Goal: Transaction & Acquisition: Book appointment/travel/reservation

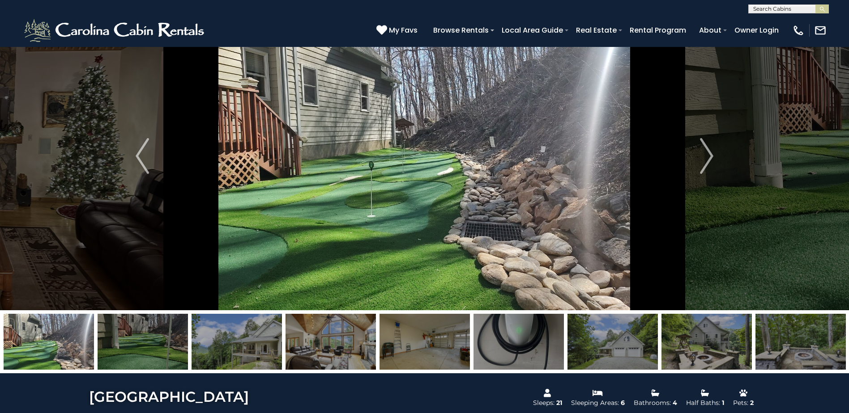
click at [134, 350] on img at bounding box center [143, 342] width 90 height 56
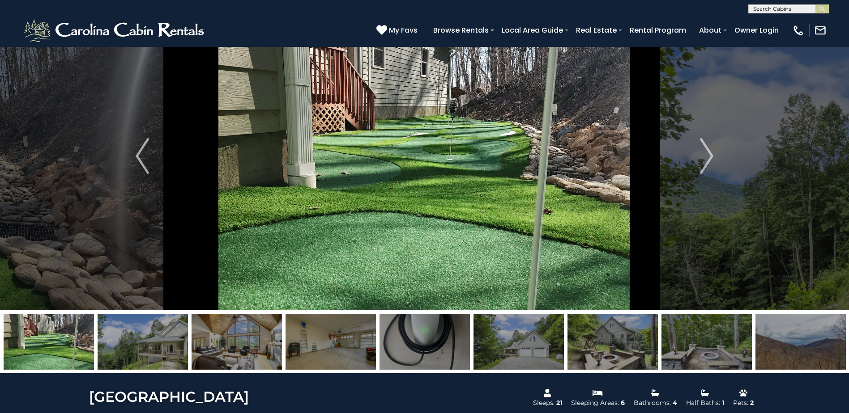
click at [134, 350] on img at bounding box center [143, 342] width 90 height 56
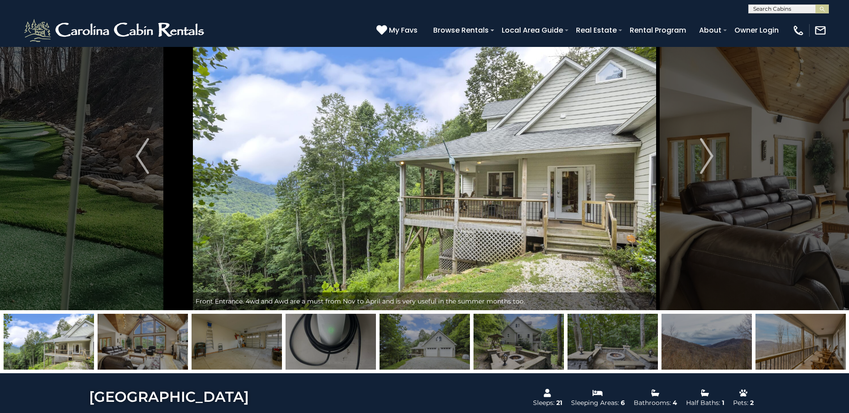
click at [134, 350] on img at bounding box center [143, 342] width 90 height 56
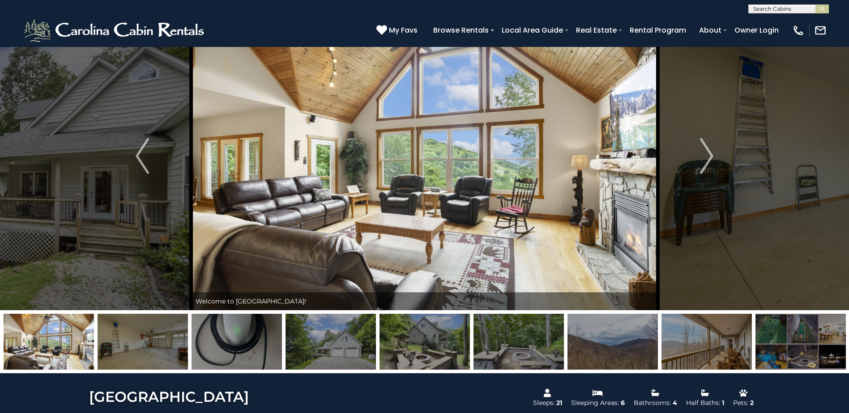
click at [134, 350] on img at bounding box center [143, 342] width 90 height 56
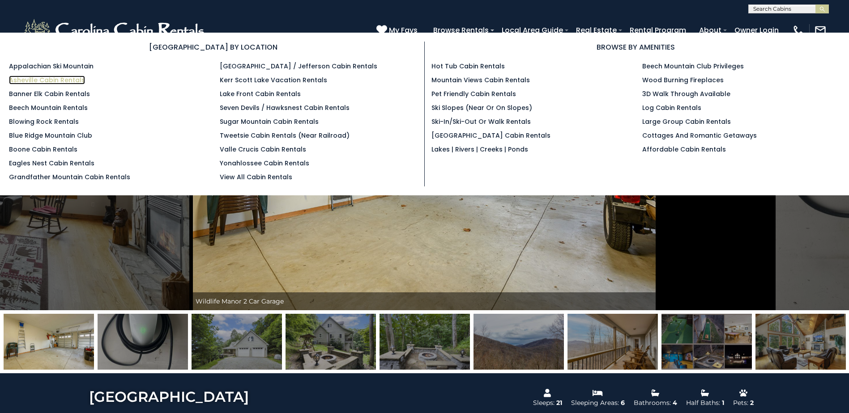
click at [30, 80] on link "Asheville Cabin Rentals" at bounding box center [47, 80] width 76 height 9
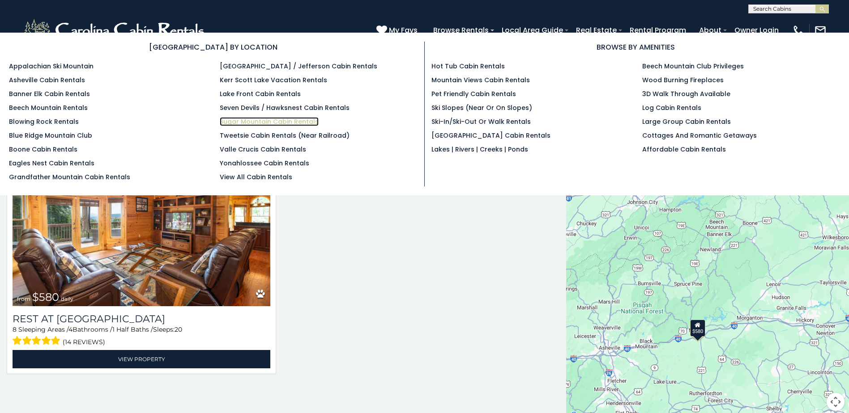
click at [271, 123] on link "Sugar Mountain Cabin Rentals" at bounding box center [269, 121] width 99 height 9
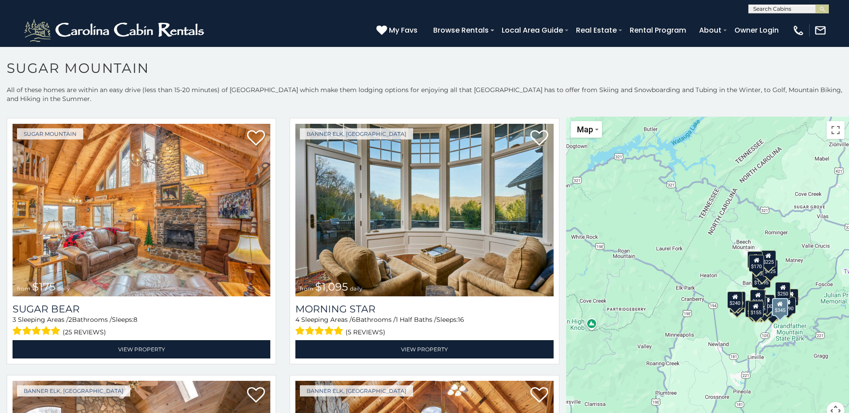
scroll to position [1566, 0]
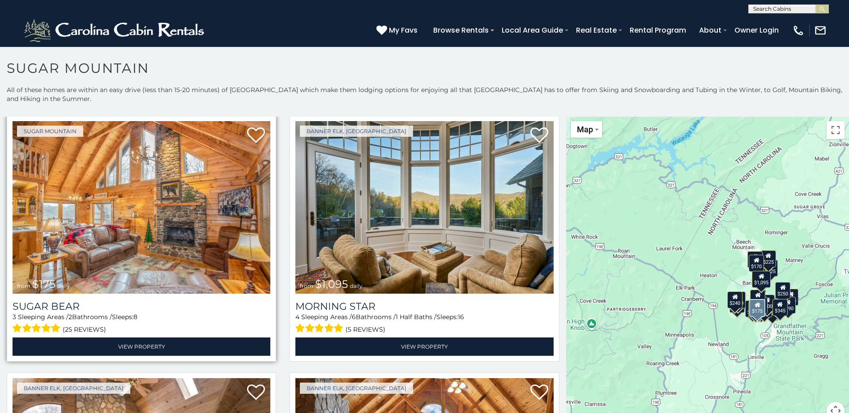
click at [156, 213] on img at bounding box center [142, 207] width 258 height 173
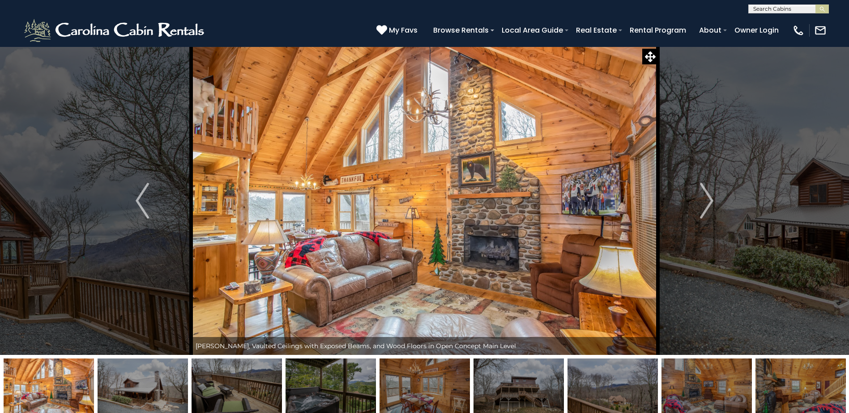
click at [133, 390] on img at bounding box center [143, 387] width 90 height 56
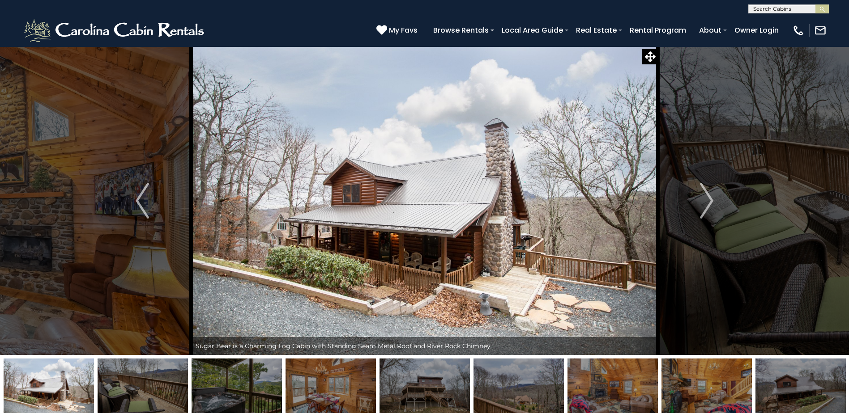
click at [133, 390] on img at bounding box center [143, 387] width 90 height 56
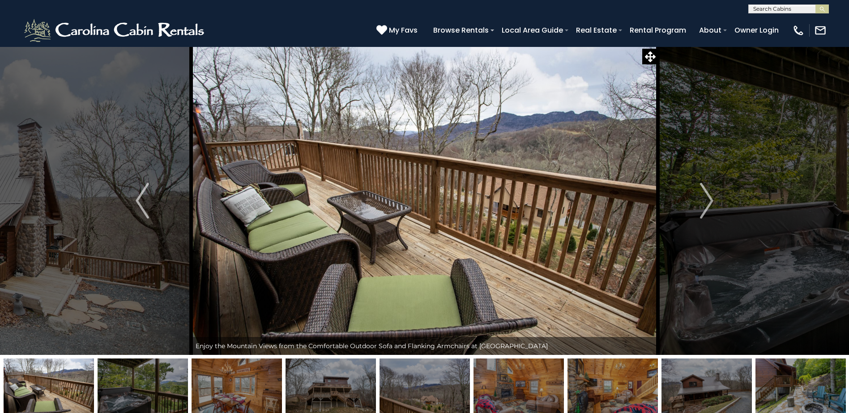
click at [133, 390] on img at bounding box center [143, 387] width 90 height 56
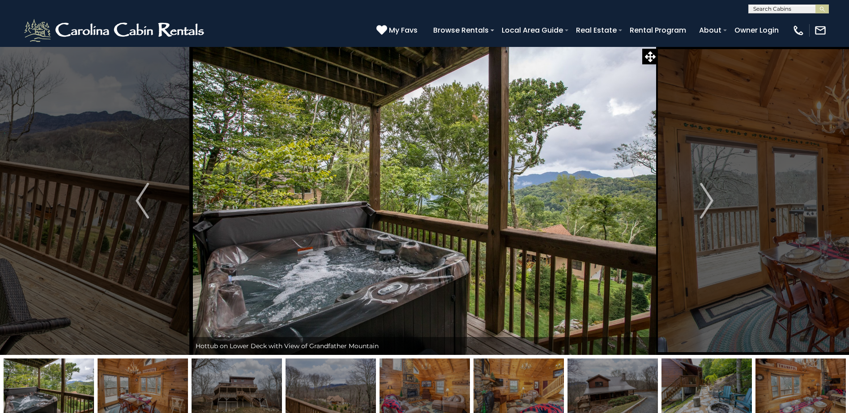
click at [133, 390] on img at bounding box center [143, 387] width 90 height 56
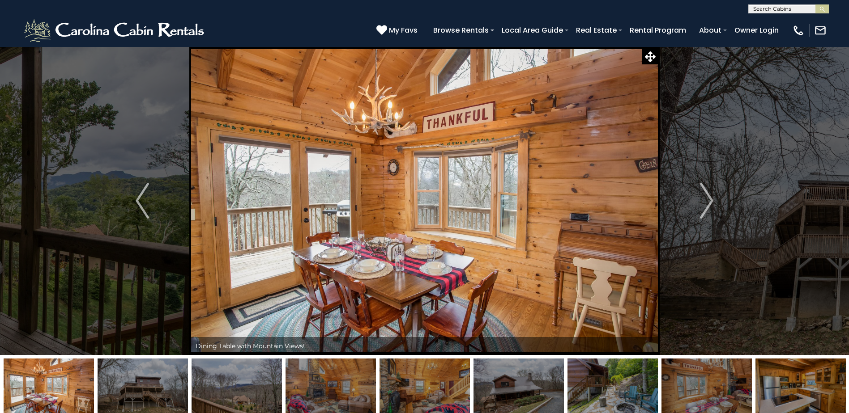
click at [133, 390] on img at bounding box center [143, 387] width 90 height 56
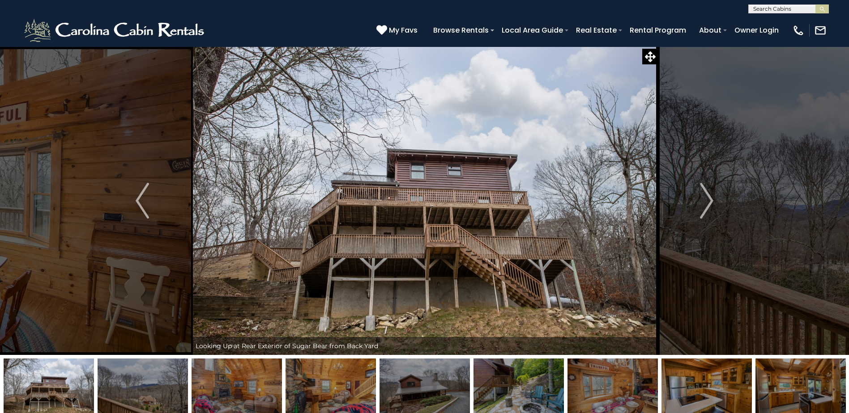
click at [133, 390] on img at bounding box center [143, 387] width 90 height 56
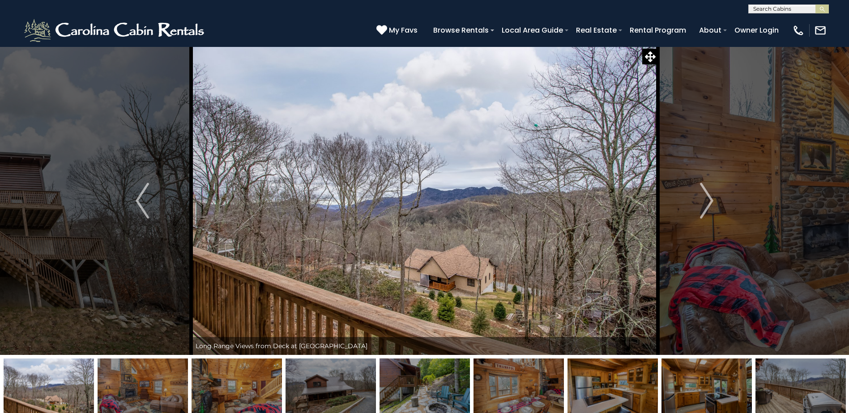
click at [133, 390] on img at bounding box center [143, 387] width 90 height 56
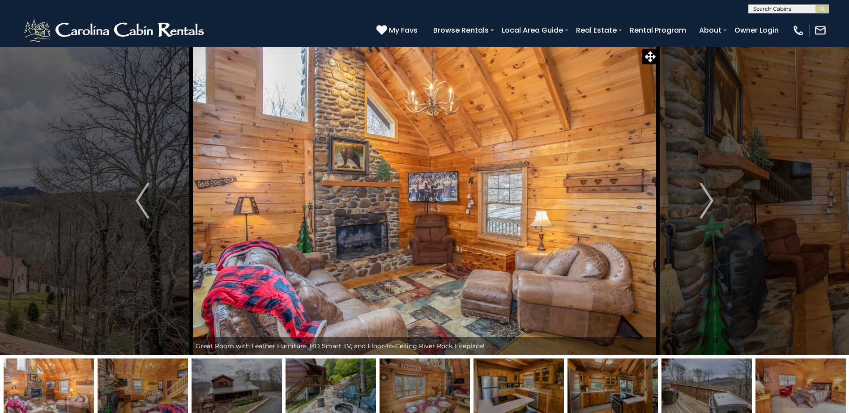
click at [133, 390] on img at bounding box center [143, 387] width 90 height 56
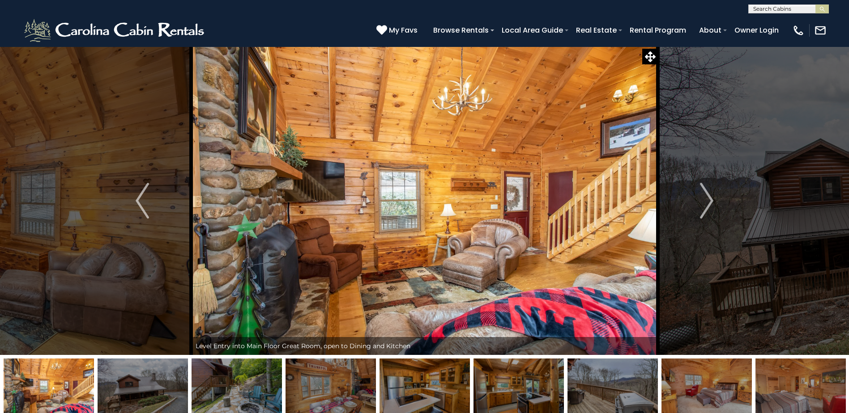
click at [133, 390] on img at bounding box center [143, 387] width 90 height 56
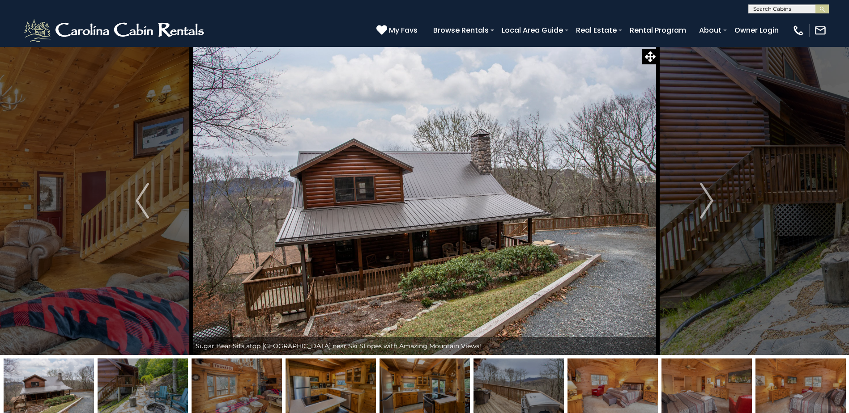
click at [133, 390] on img at bounding box center [143, 387] width 90 height 56
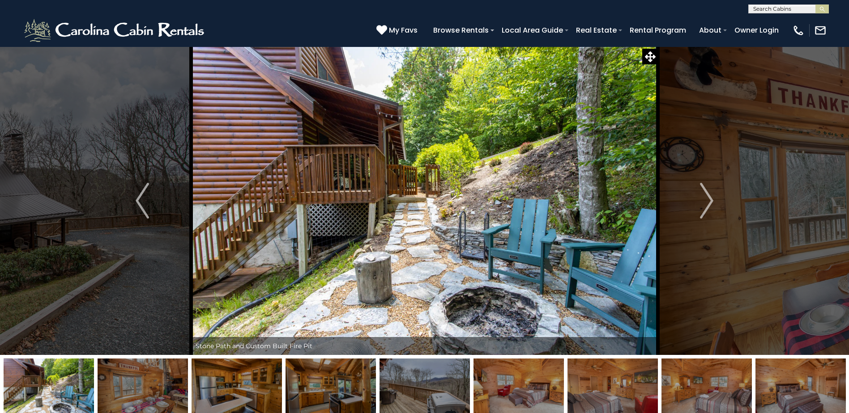
click at [133, 390] on img at bounding box center [143, 387] width 90 height 56
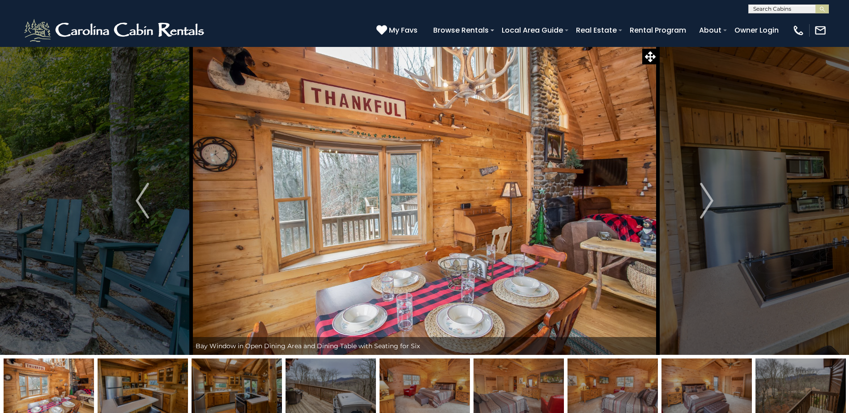
click at [133, 390] on img at bounding box center [143, 387] width 90 height 56
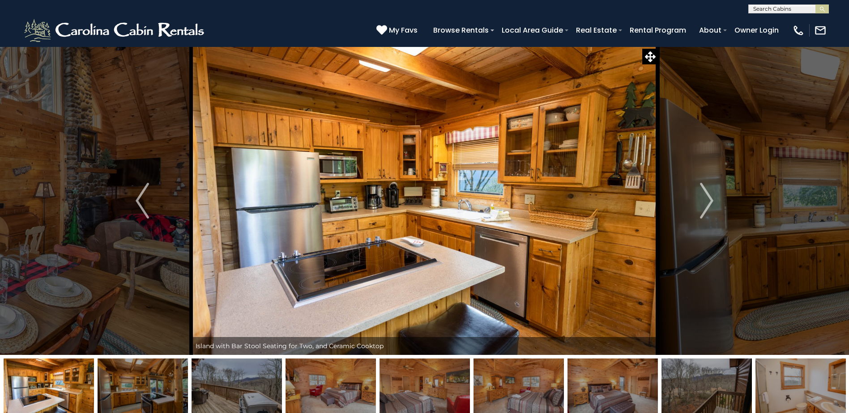
click at [133, 390] on img at bounding box center [143, 387] width 90 height 56
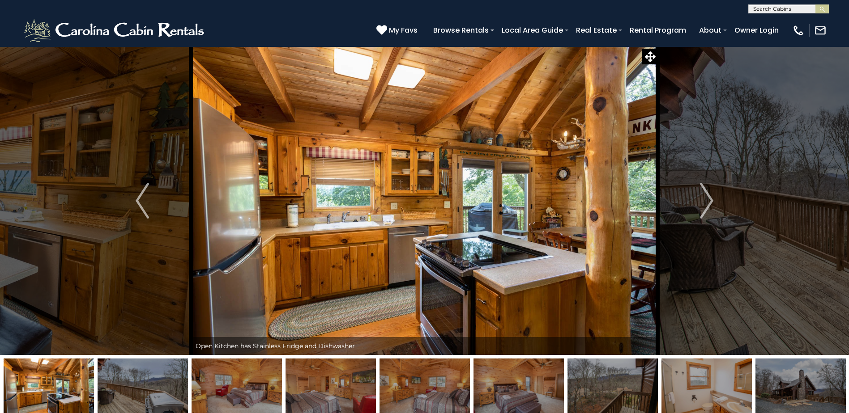
click at [133, 390] on img at bounding box center [143, 387] width 90 height 56
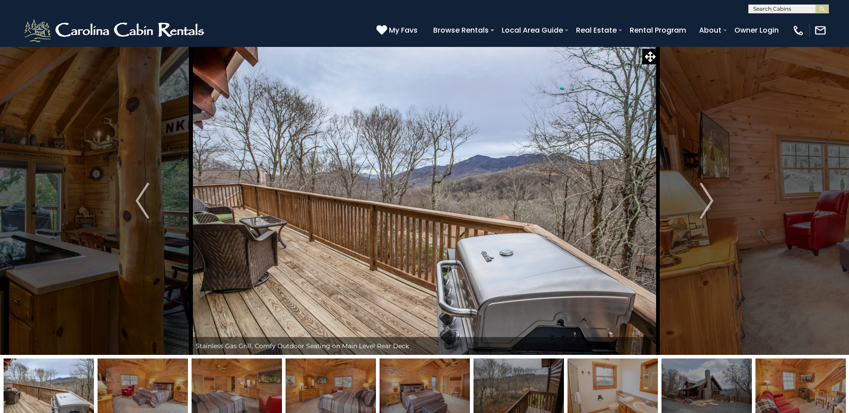
click at [133, 390] on img at bounding box center [143, 387] width 90 height 56
